Goal: Book appointment/travel/reservation

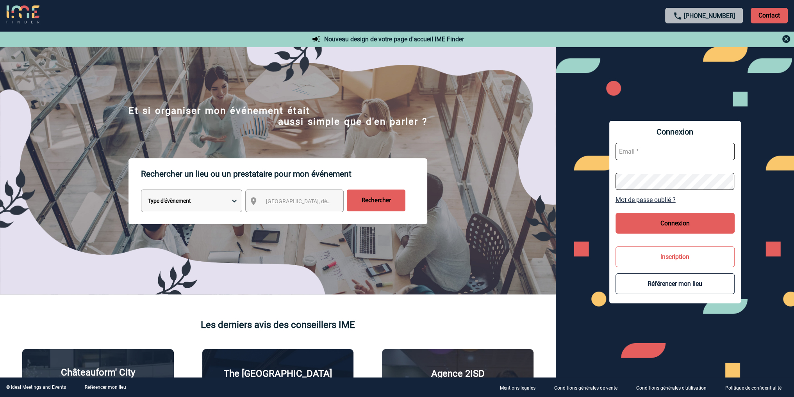
click at [207, 200] on select "Type d'évènement Séminaire avec nuitée Réunion Repas de groupe Team Building & …" at bounding box center [191, 201] width 101 height 23
select select "2"
click at [141, 191] on select "Type d'évènement Séminaire avec nuitée Réunion Repas de groupe Team Building & …" at bounding box center [191, 201] width 101 height 23
click at [302, 211] on div "[GEOGRAPHIC_DATA], département, région..." at bounding box center [294, 201] width 98 height 23
click at [307, 202] on span "[GEOGRAPHIC_DATA], département, région..." at bounding box center [320, 201] width 109 height 6
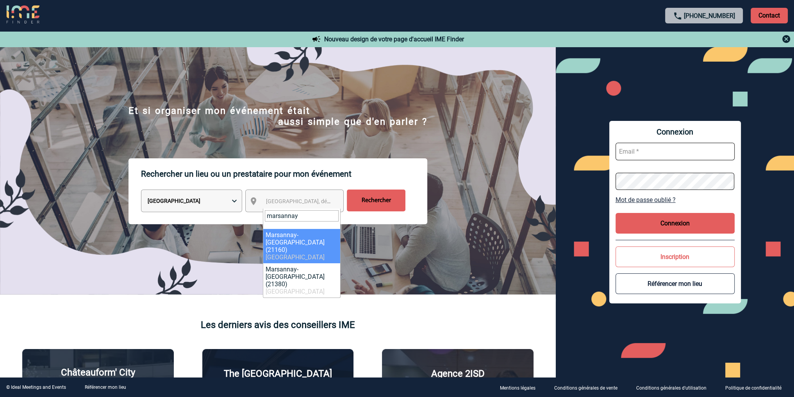
type input "marsannay"
select select "8036"
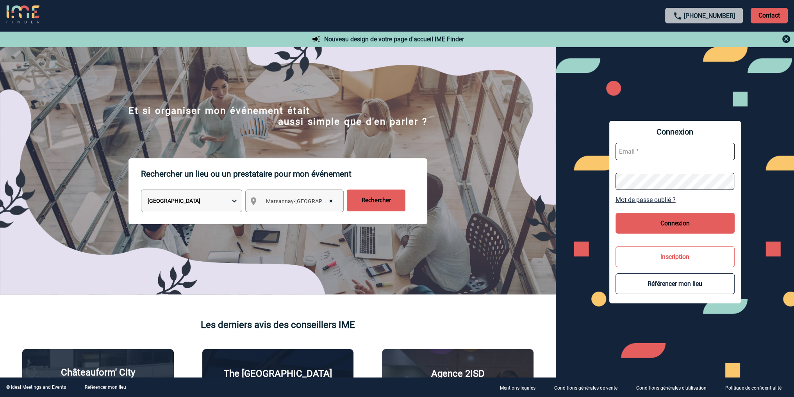
click at [380, 200] on input "Rechercher" at bounding box center [376, 201] width 59 height 22
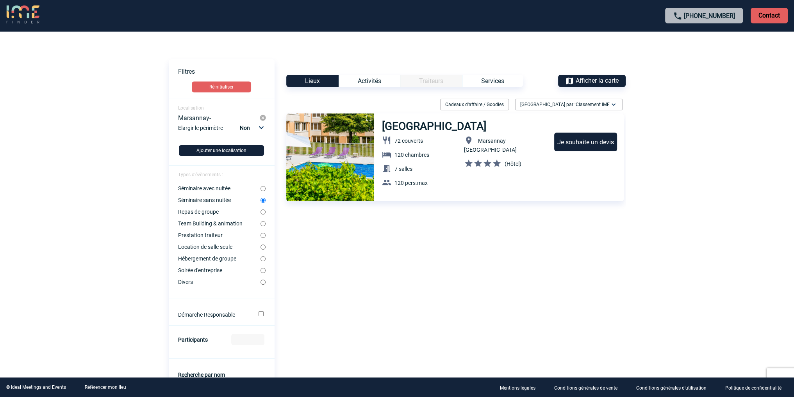
click at [342, 150] on img at bounding box center [330, 158] width 88 height 88
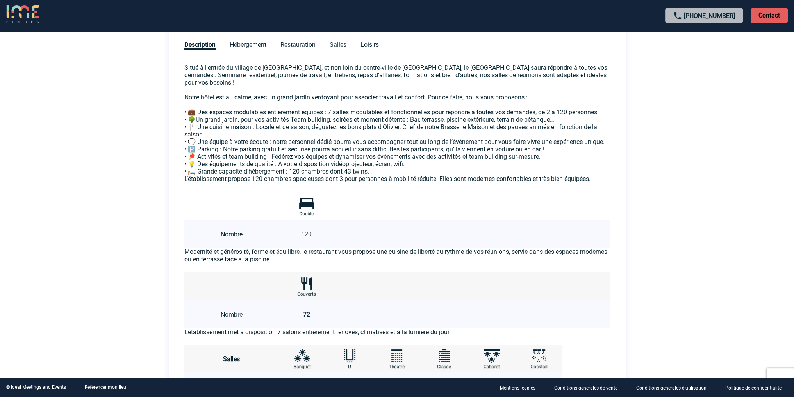
scroll to position [219, 0]
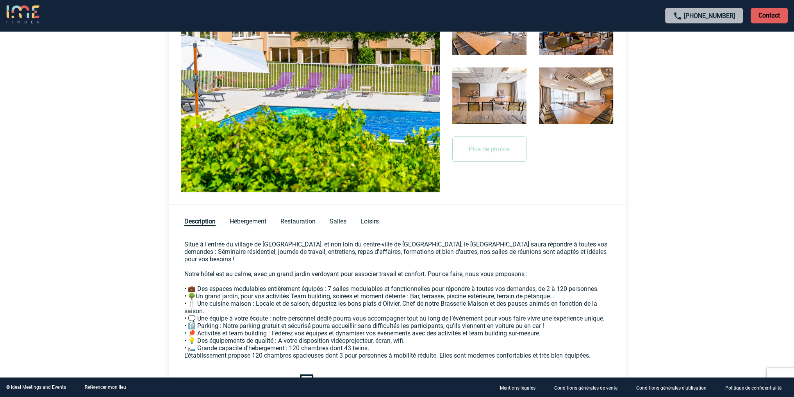
click at [248, 225] on div "Description Hébergement Restauration Salles Loisirs" at bounding box center [397, 216] width 457 height 23
click at [248, 221] on span "Hébergement" at bounding box center [248, 222] width 37 height 9
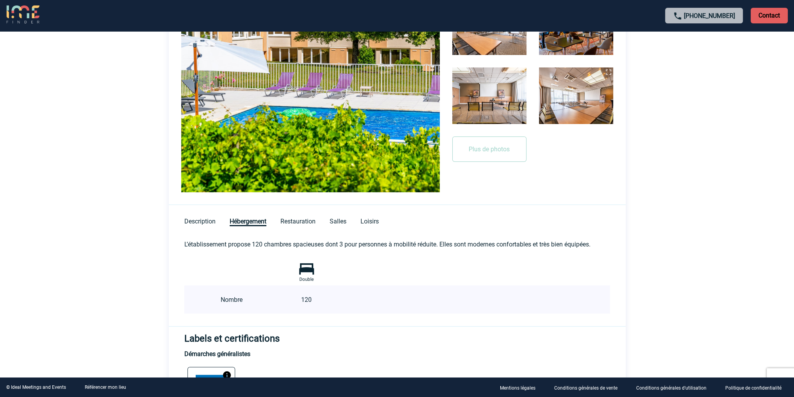
click at [303, 225] on div "Description Hébergement Restauration Salles Loisirs" at bounding box center [397, 216] width 457 height 23
click at [307, 219] on span "Restauration" at bounding box center [297, 222] width 35 height 9
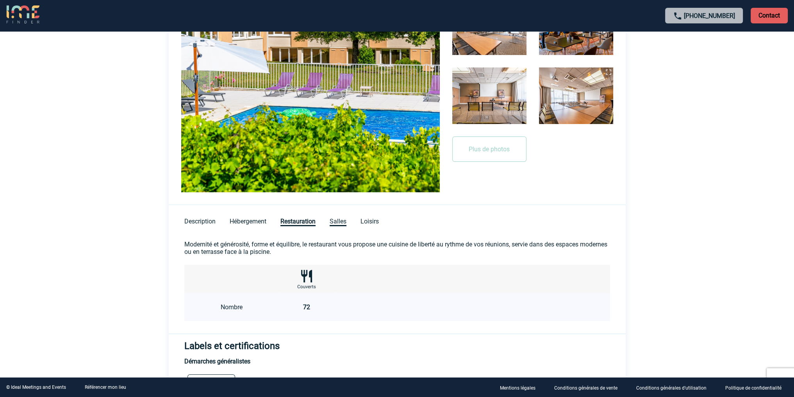
click at [336, 219] on span "Salles" at bounding box center [338, 222] width 17 height 9
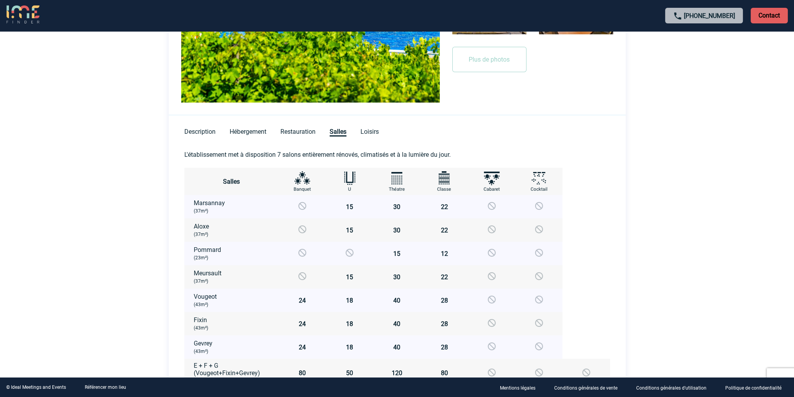
scroll to position [258, 0]
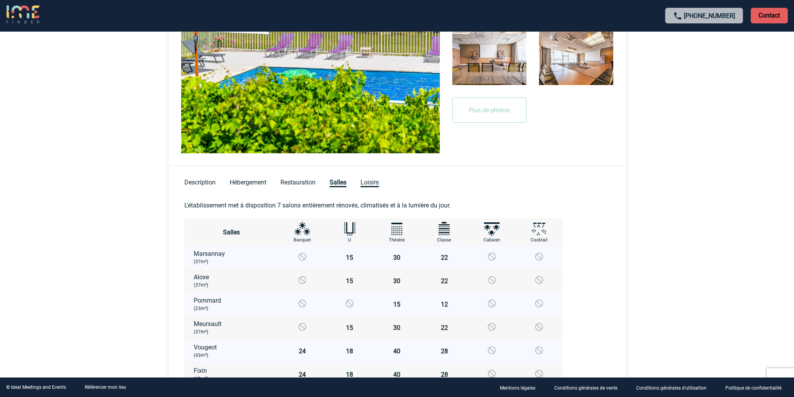
click at [367, 184] on span "Loisirs" at bounding box center [369, 183] width 18 height 9
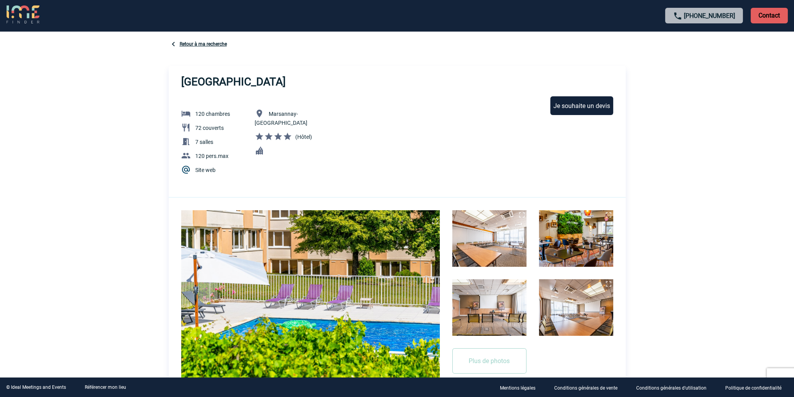
scroll to position [0, 0]
